Goal: Task Accomplishment & Management: Use online tool/utility

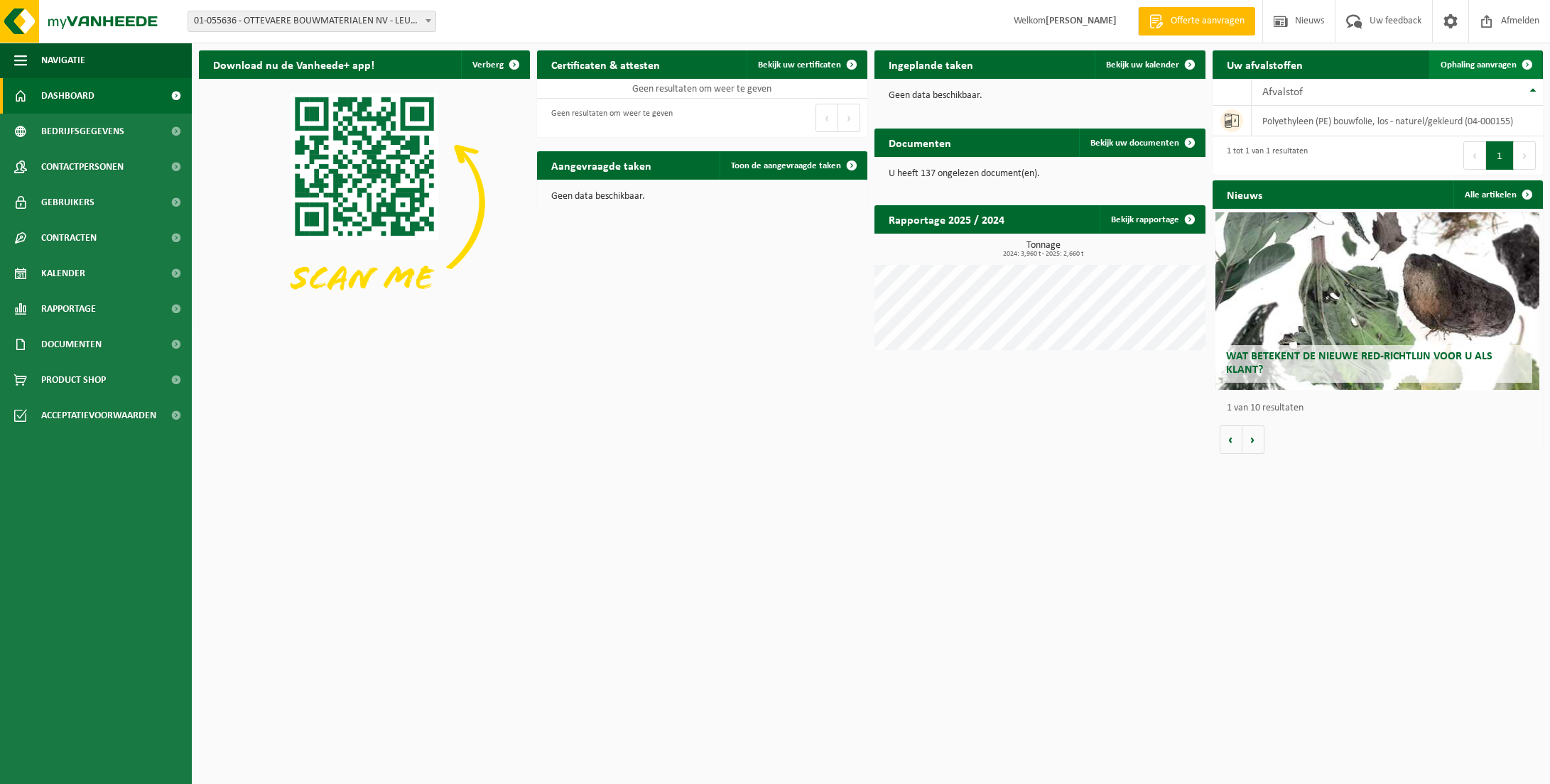
click at [1458, 61] on span "Ophaling aanvragen" at bounding box center [1480, 65] width 76 height 9
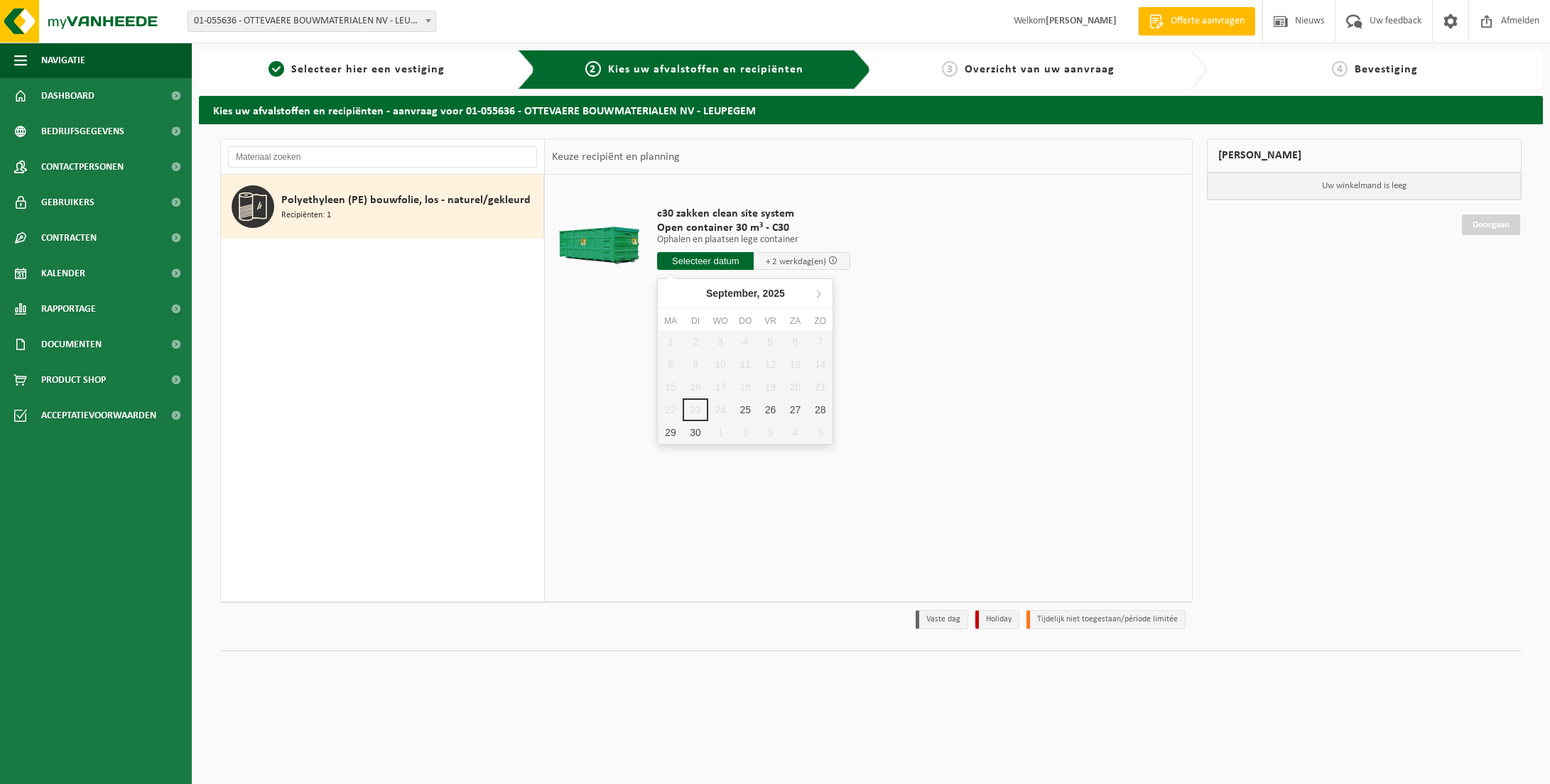
click at [716, 259] on input "text" at bounding box center [705, 261] width 97 height 18
click at [747, 411] on div "25" at bounding box center [745, 409] width 24 height 23
type input "Van [DATE]"
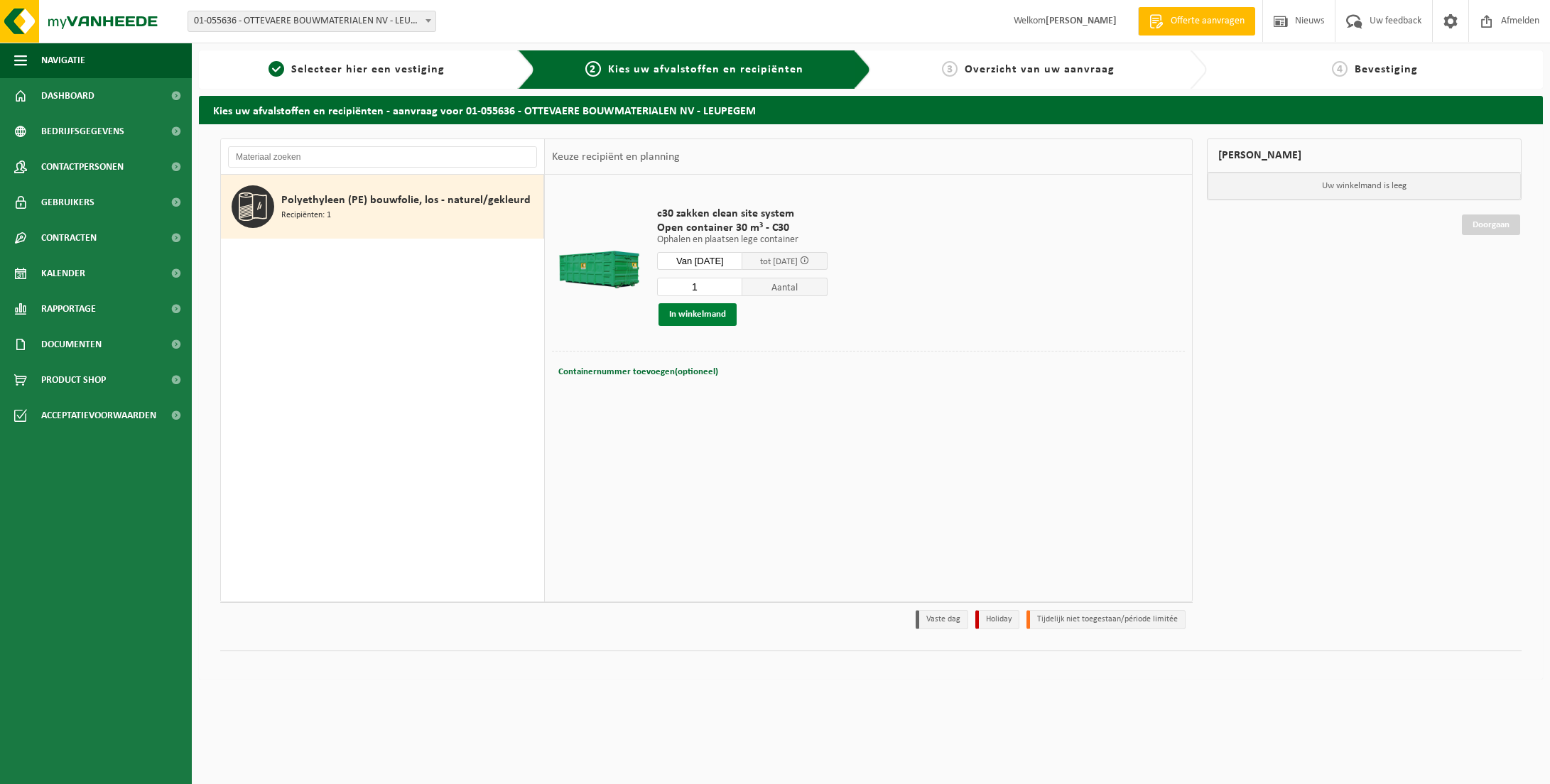
click at [700, 310] on button "In winkelmand" at bounding box center [698, 314] width 78 height 23
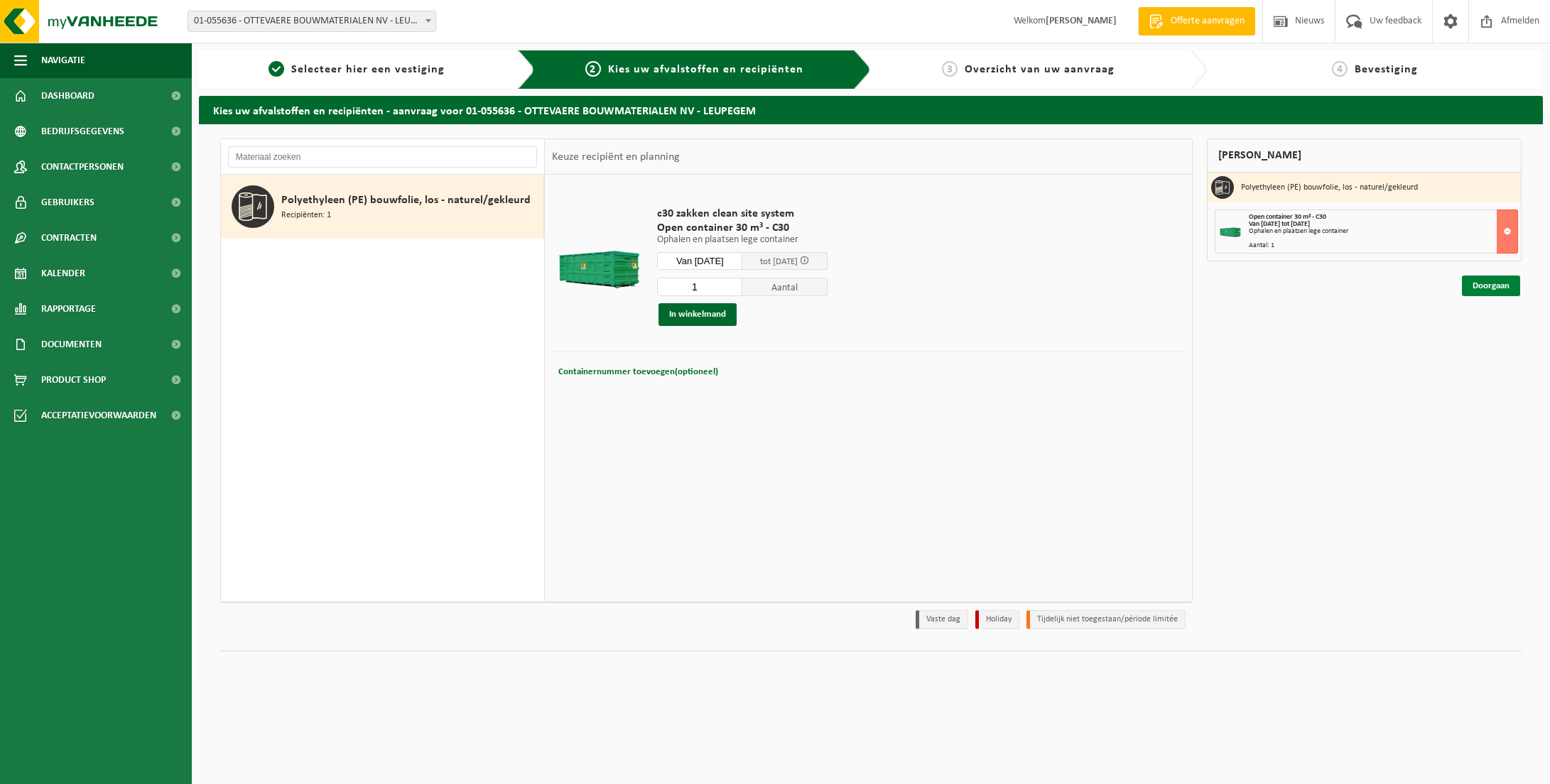
click at [1486, 282] on link "Doorgaan" at bounding box center [1490, 286] width 58 height 21
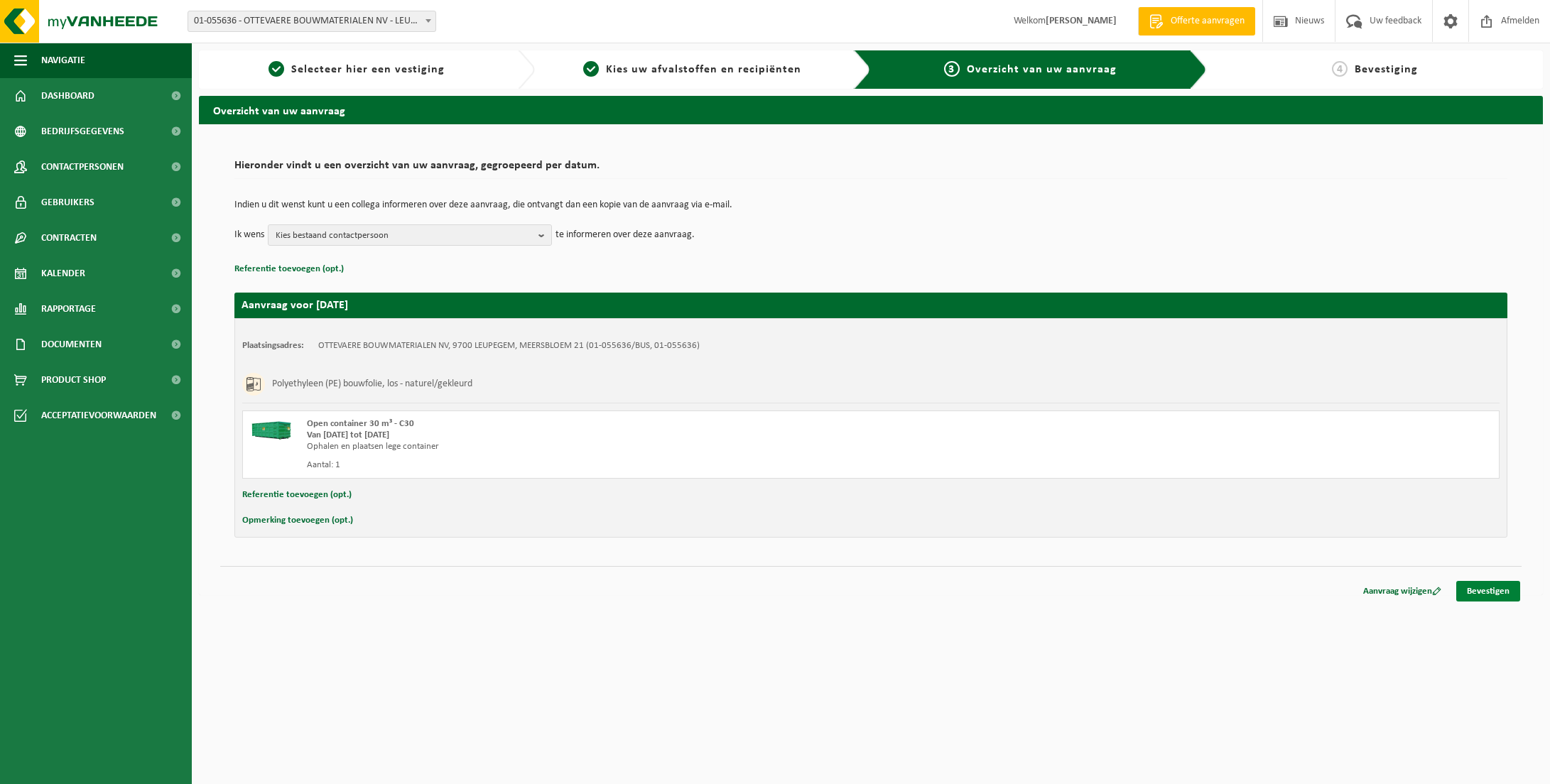
click at [1495, 594] on link "Bevestigen" at bounding box center [1487, 591] width 64 height 21
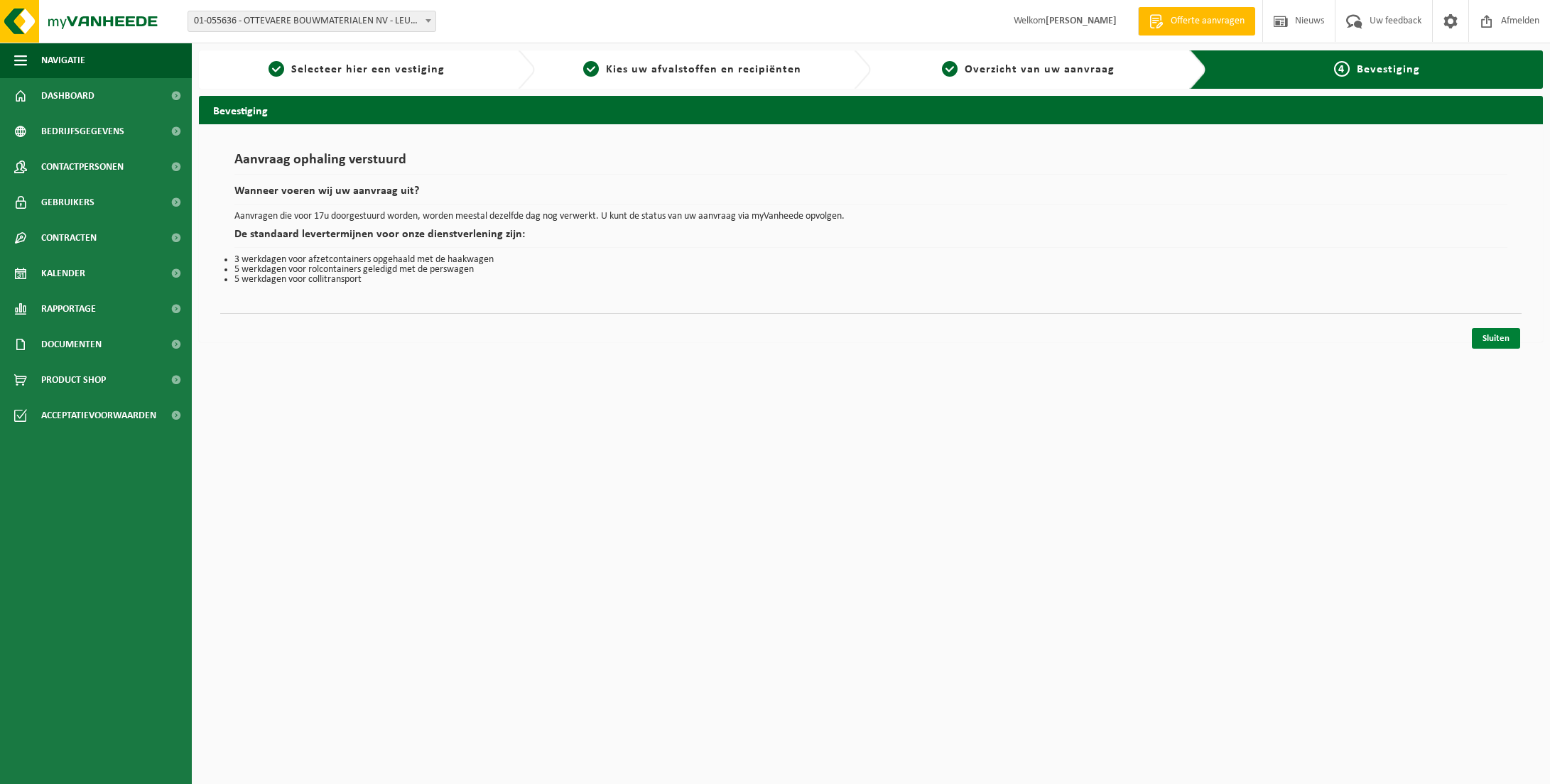
click at [1486, 339] on link "Sluiten" at bounding box center [1495, 338] width 48 height 21
